Goal: Check status: Check status

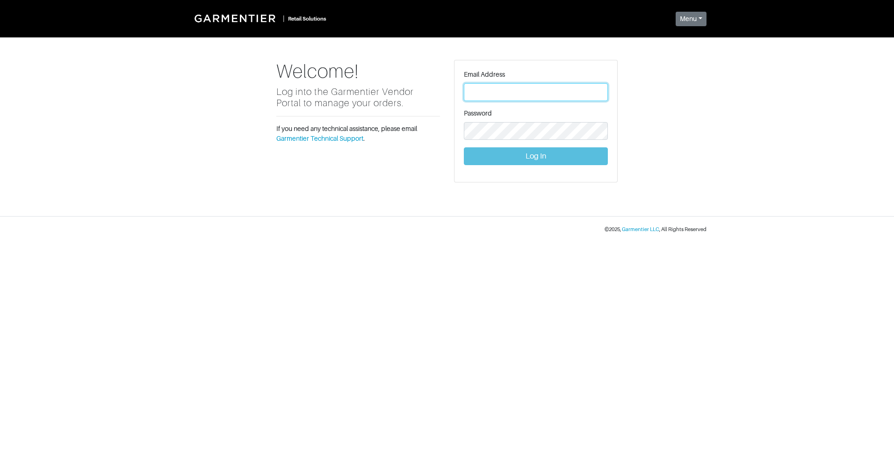
type input "[PERSON_NAME][EMAIL_ADDRESS][DOMAIN_NAME]"
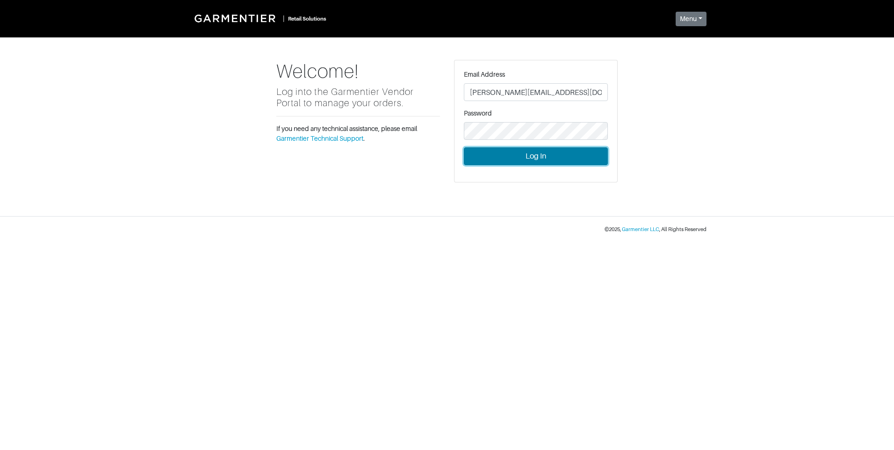
click at [510, 157] on button "Log In" at bounding box center [536, 156] width 144 height 18
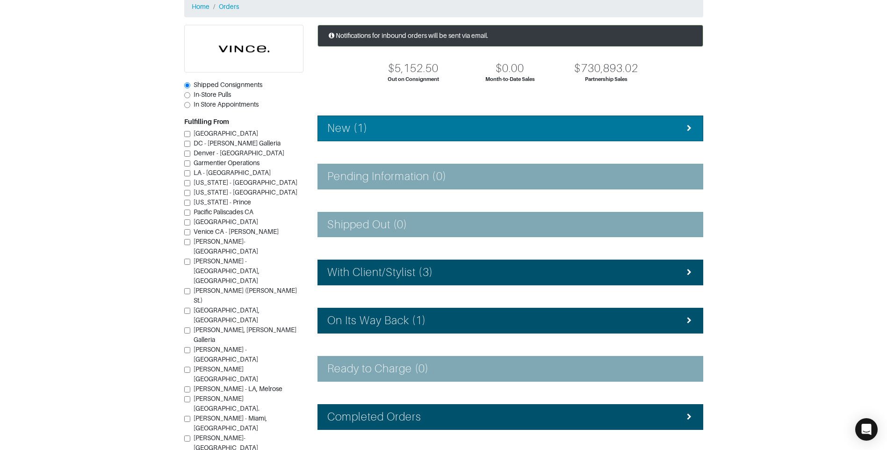
scroll to position [47, 0]
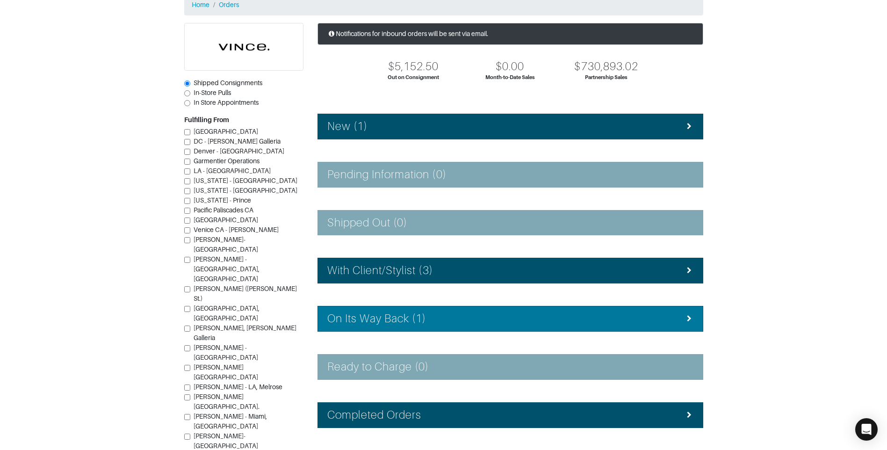
click at [511, 320] on div "On Its Way Back (1)" at bounding box center [510, 319] width 366 height 14
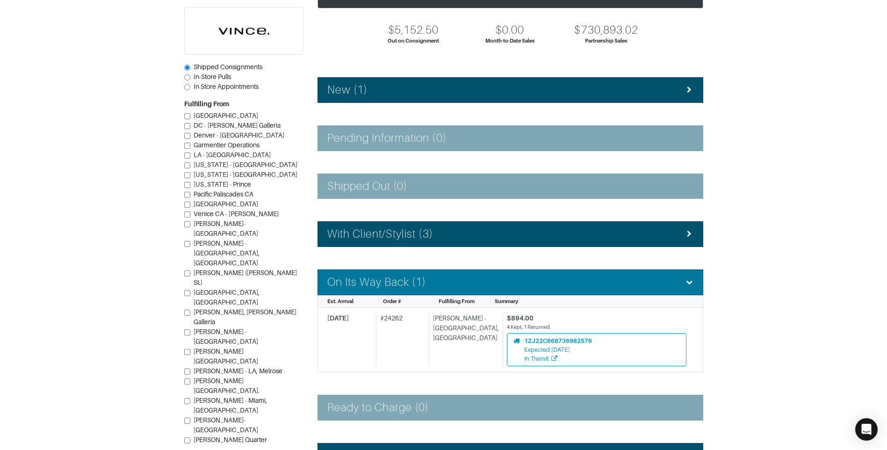
scroll to position [161, 0]
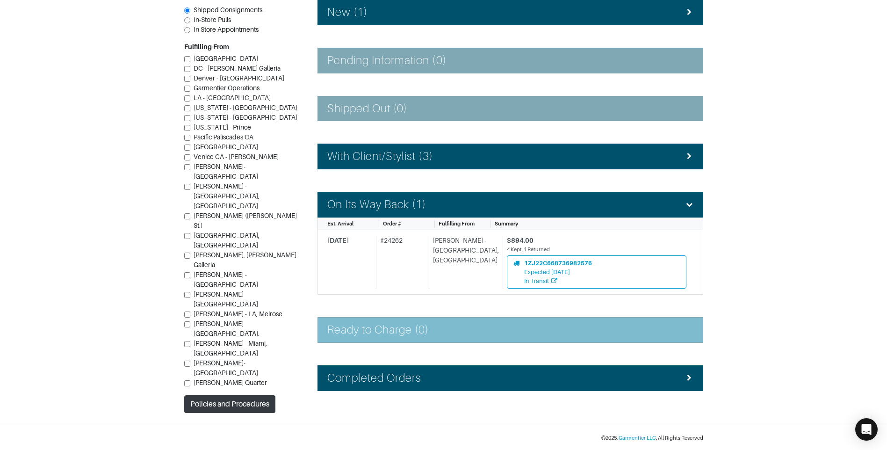
click at [511, 325] on div "Ready to Charge (0)" at bounding box center [510, 330] width 366 height 14
click at [502, 328] on div "Ready to Charge (0)" at bounding box center [510, 330] width 366 height 14
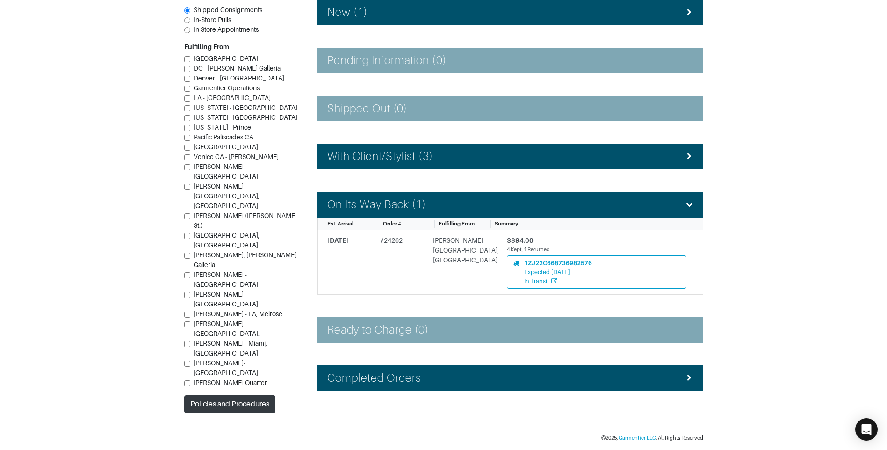
click at [723, 303] on section "| Retail Solutions Hi, [PERSON_NAME] ! Menu Home Logout Home Orders Shipped Con…" at bounding box center [443, 131] width 887 height 585
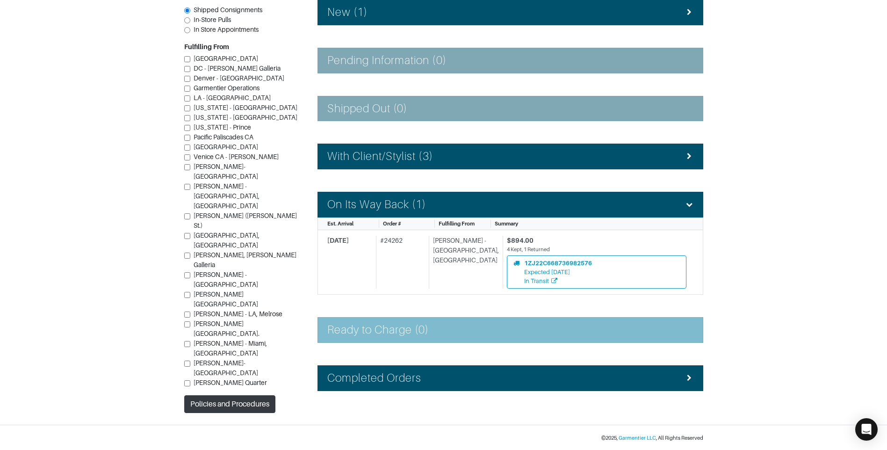
click at [546, 330] on div "Ready to Charge (0)" at bounding box center [510, 330] width 366 height 14
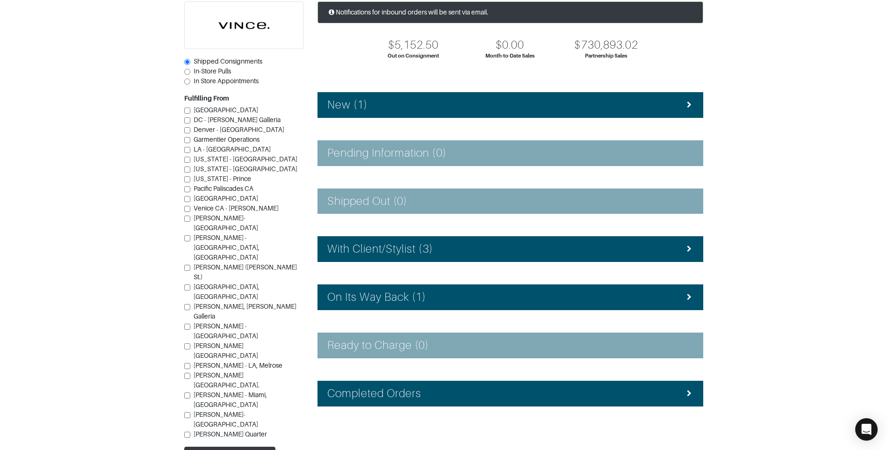
scroll to position [84, 0]
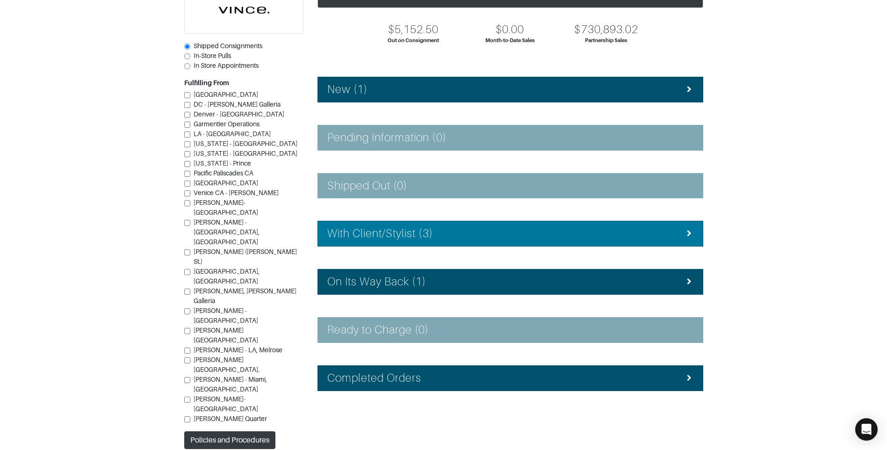
click at [533, 232] on div "With Client/Stylist (3)" at bounding box center [510, 234] width 366 height 14
